Goal: Complete application form: Complete application form

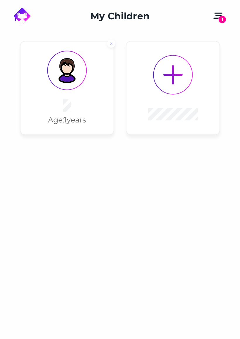
click at [51, 97] on div "Age: [DEMOGRAPHIC_DATA] years" at bounding box center [66, 87] width 93 height 93
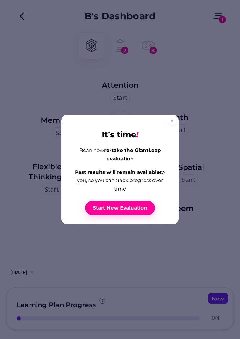
click at [104, 209] on span "Start New Evaluation" at bounding box center [120, 208] width 54 height 6
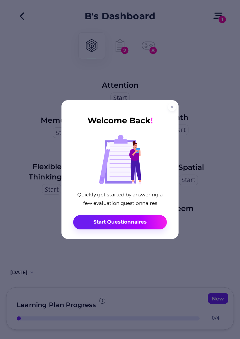
click at [82, 226] on button "Start Questionnaires" at bounding box center [119, 222] width 93 height 14
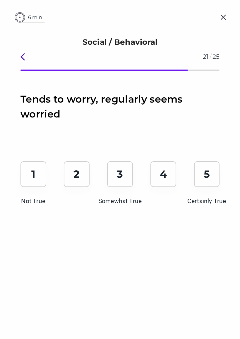
click at [35, 183] on div "1 Not True" at bounding box center [33, 174] width 26 height 26
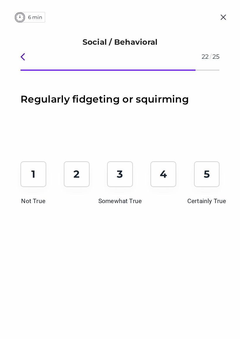
click at [201, 182] on div "5 Certainly True" at bounding box center [207, 174] width 26 height 26
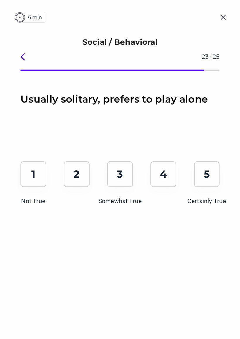
click at [152, 284] on div "Usually solitary, prefers to play alone 1 Not True 2 3 Somewhat True 4 5 Certai…" at bounding box center [120, 215] width 240 height 247
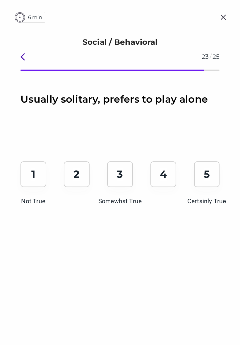
click at [200, 185] on div "5 Certainly True" at bounding box center [207, 174] width 26 height 26
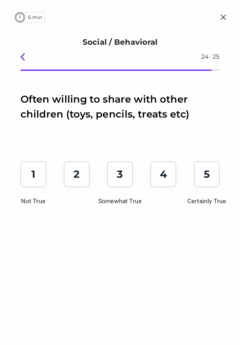
click at [124, 185] on div "3 Somewhat True" at bounding box center [120, 174] width 26 height 26
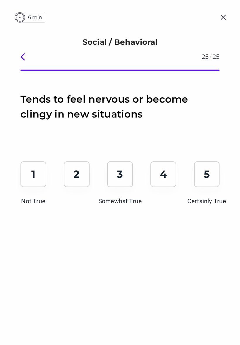
click at [209, 173] on p "5" at bounding box center [206, 174] width 6 height 13
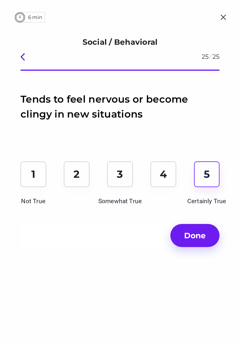
click at [182, 235] on span "Done" at bounding box center [195, 235] width 30 height 13
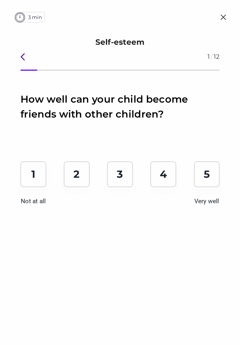
click at [46, 175] on div "1 Not at all" at bounding box center [33, 174] width 26 height 26
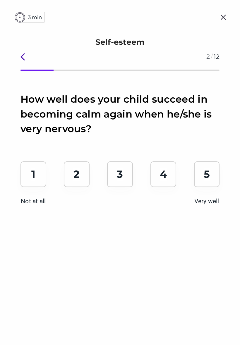
click at [71, 180] on div "2" at bounding box center [77, 174] width 26 height 26
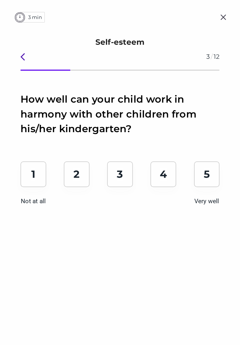
click at [97, 171] on div "1 Not at all 2 3 4 5 Very well" at bounding box center [119, 182] width 199 height 42
click at [98, 178] on div "1 Not at all 2 3 4 5 Very well" at bounding box center [119, 182] width 199 height 42
click at [32, 173] on p "1" at bounding box center [33, 174] width 4 height 13
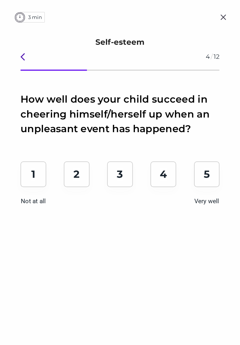
click at [129, 170] on div "3" at bounding box center [120, 174] width 26 height 26
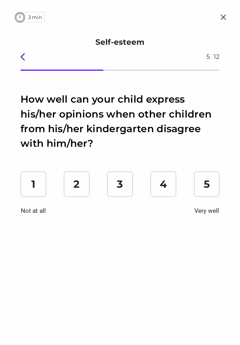
click at [80, 174] on div "2" at bounding box center [77, 184] width 26 height 26
click at [56, 174] on div "1 Not at all 2 3 4 5 Very well" at bounding box center [119, 192] width 199 height 42
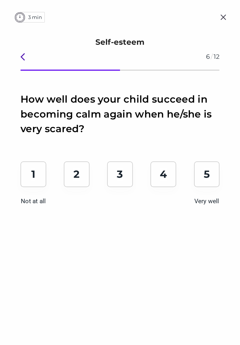
click at [35, 181] on div "1 Not at all" at bounding box center [33, 174] width 26 height 26
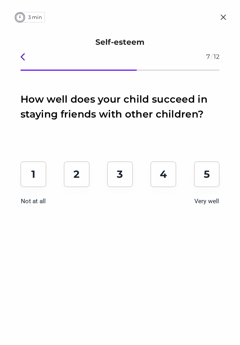
click at [89, 172] on div "2" at bounding box center [77, 174] width 26 height 26
click at [115, 180] on div "3" at bounding box center [120, 174] width 26 height 26
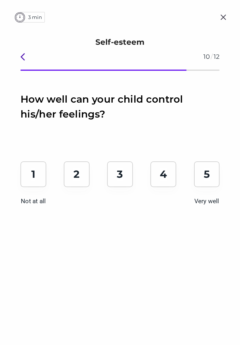
click at [71, 184] on div "2" at bounding box center [77, 174] width 26 height 26
click at [105, 183] on div "1 Not at all 2 3 4 5 Very well" at bounding box center [119, 182] width 199 height 42
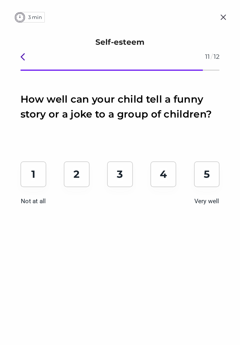
click at [107, 184] on div "3" at bounding box center [120, 174] width 26 height 26
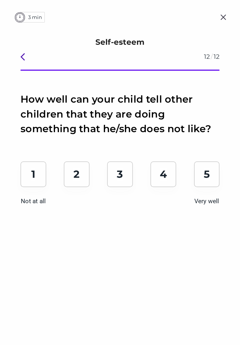
click at [115, 180] on div "3" at bounding box center [120, 174] width 26 height 26
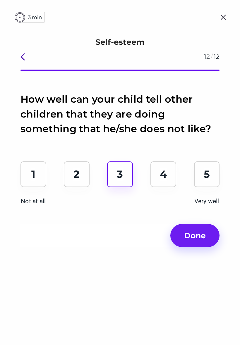
click at [66, 173] on div "2" at bounding box center [77, 174] width 26 height 26
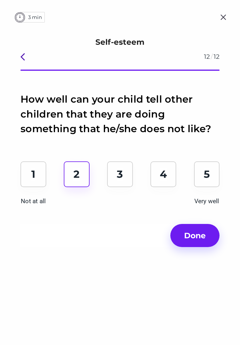
click at [59, 177] on div "1 Not at all 2 3 4 5 Very well" at bounding box center [119, 182] width 199 height 42
click at [69, 177] on div "2" at bounding box center [77, 174] width 26 height 26
click at [185, 238] on span "Done" at bounding box center [195, 235] width 30 height 13
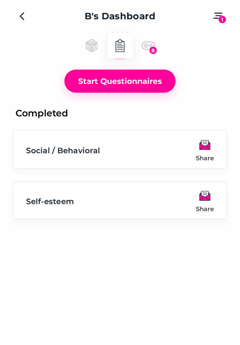
click at [37, 206] on span "Self-esteem" at bounding box center [50, 201] width 48 height 9
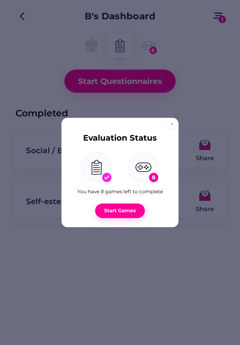
click at [111, 211] on div "Start Games" at bounding box center [120, 210] width 34 height 6
